Goal: Communication & Community: Answer question/provide support

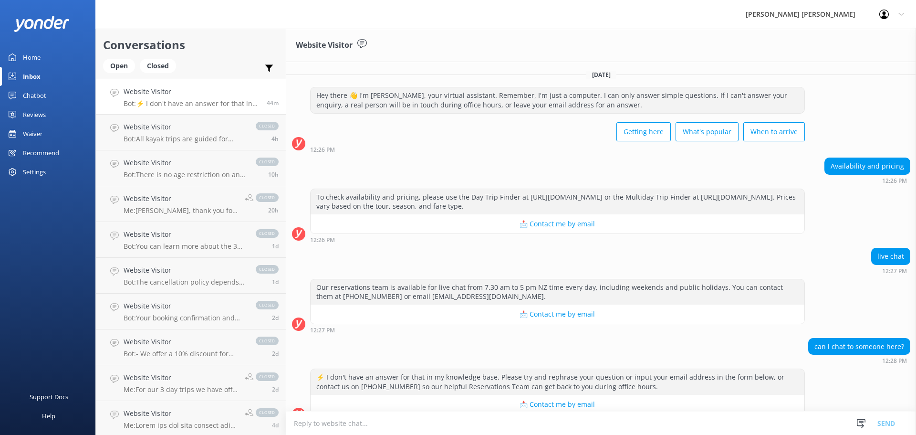
scroll to position [17, 0]
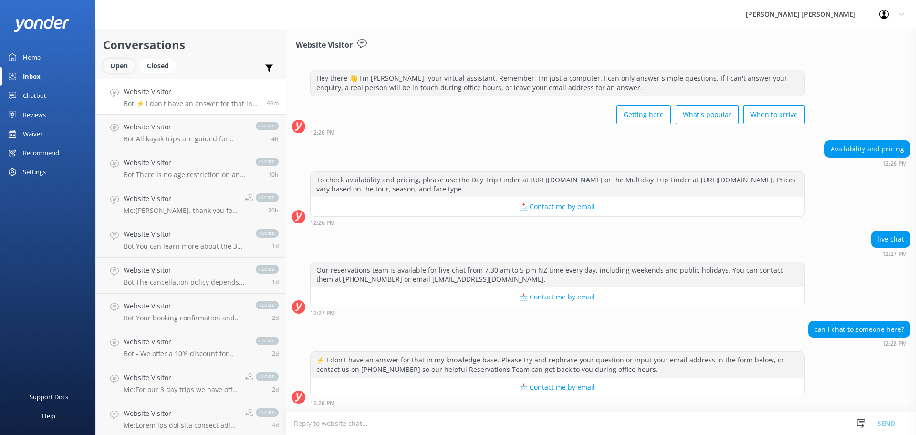
click at [125, 62] on div "Open" at bounding box center [119, 66] width 32 height 14
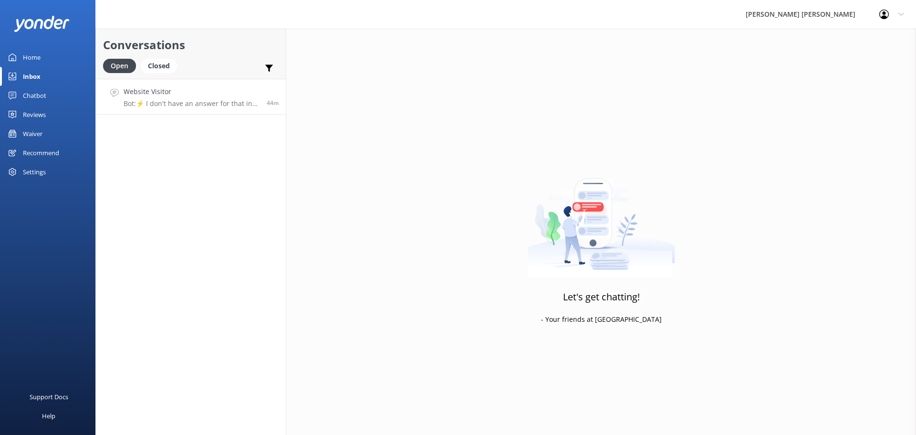
click at [212, 104] on p "Bot: ⚡ I don't have an answer for that in my knowledge base. Please try and rep…" at bounding box center [192, 103] width 136 height 9
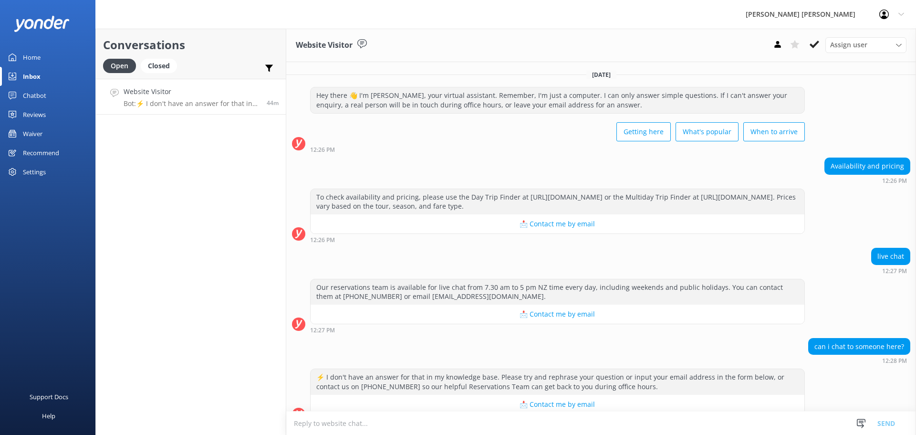
click at [332, 420] on textarea at bounding box center [601, 422] width 630 height 23
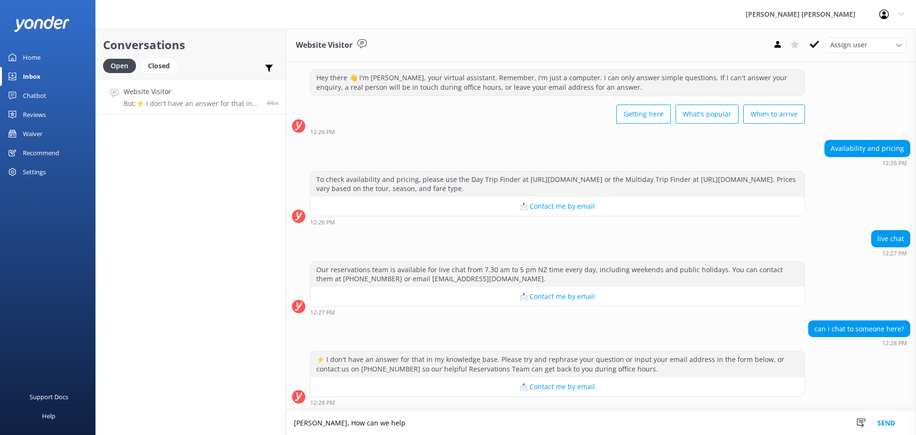
type textarea "[PERSON_NAME], How can we help"
click at [889, 426] on button "Send" at bounding box center [886, 423] width 36 height 24
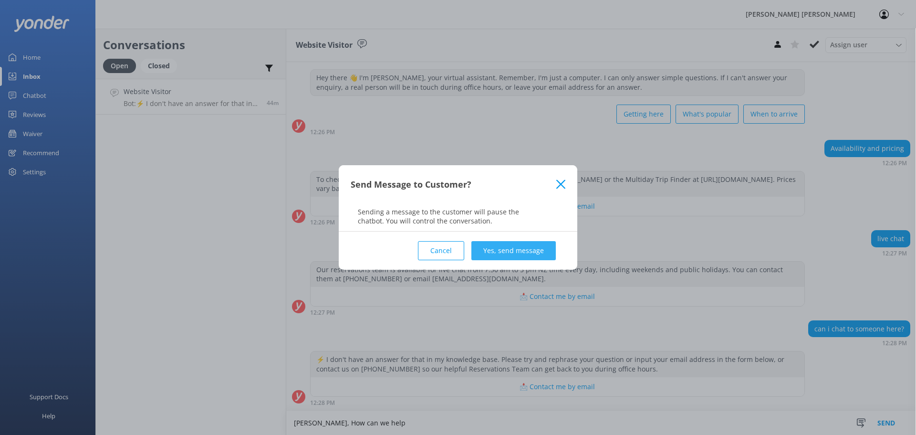
click at [514, 252] on button "Yes, send message" at bounding box center [513, 250] width 84 height 19
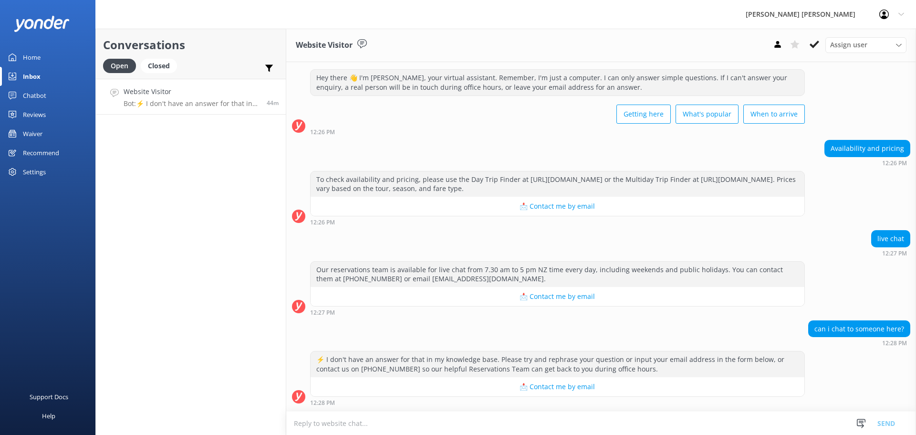
scroll to position [79, 0]
